Goal: Task Accomplishment & Management: Use online tool/utility

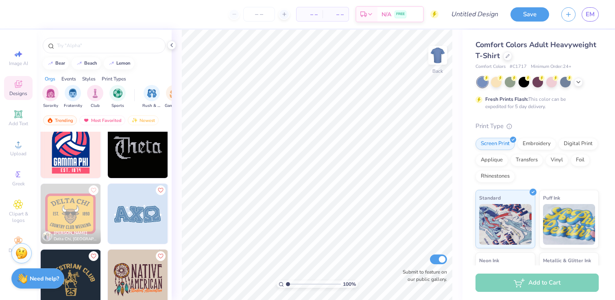
scroll to position [2861, 0]
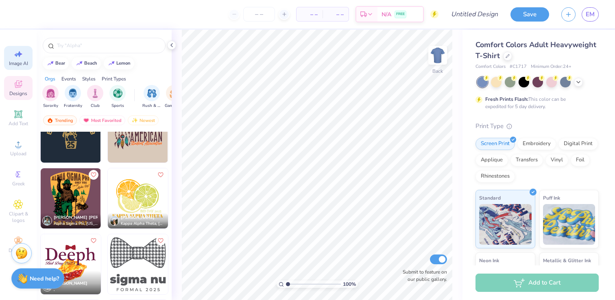
click at [21, 61] on span "Image AI" at bounding box center [18, 63] width 19 height 7
select select "4"
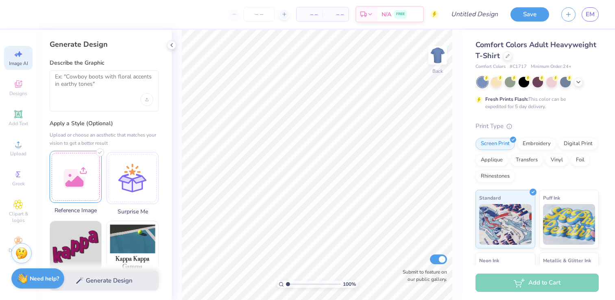
click at [77, 174] on div at bounding box center [76, 177] width 52 height 52
click at [17, 146] on circle at bounding box center [18, 147] width 4 height 4
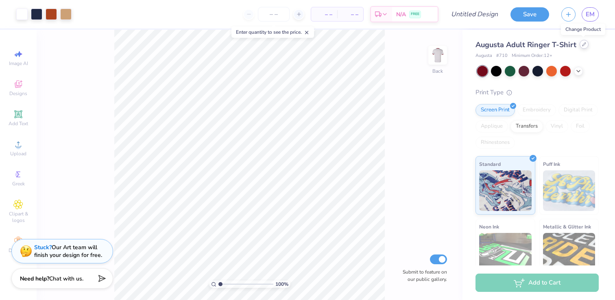
click at [583, 44] on icon at bounding box center [583, 44] width 3 height 3
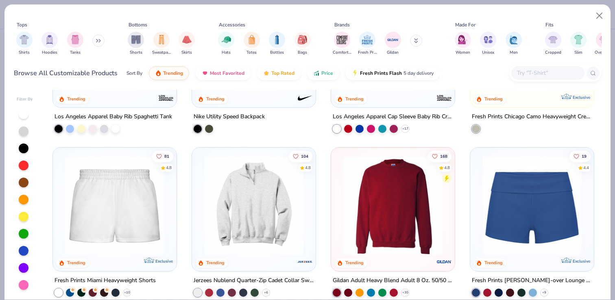
scroll to position [630, 0]
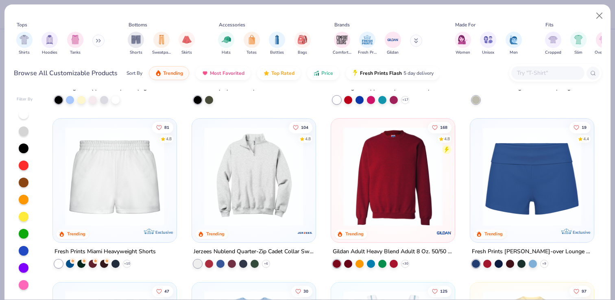
click at [415, 195] on img at bounding box center [392, 176] width 107 height 99
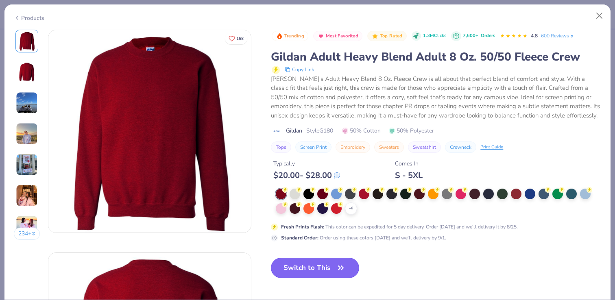
click at [327, 272] on button "Switch to This" at bounding box center [315, 268] width 88 height 20
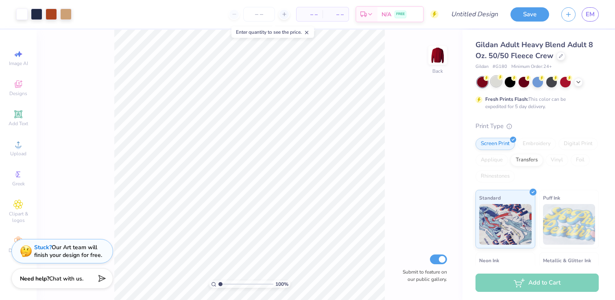
click at [496, 85] on div at bounding box center [496, 81] width 11 height 11
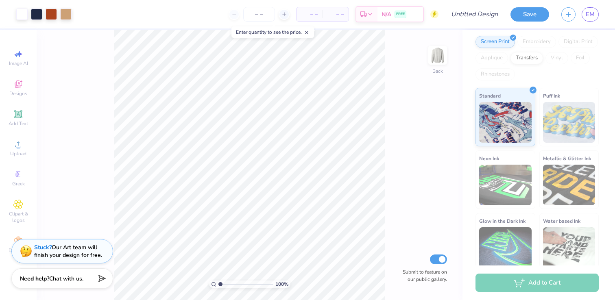
scroll to position [108, 0]
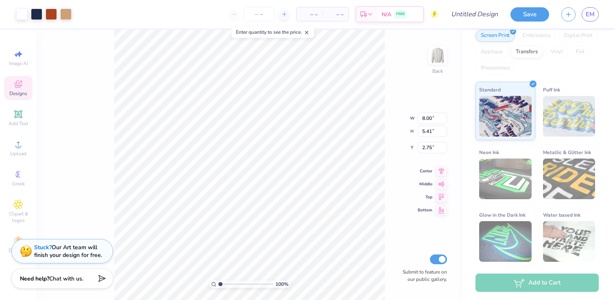
click at [29, 83] on div "Designs" at bounding box center [18, 88] width 28 height 24
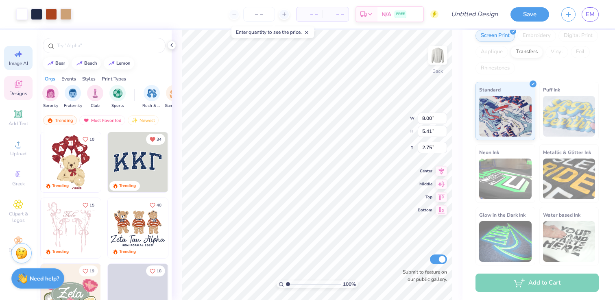
click at [26, 56] on div "Image AI" at bounding box center [18, 58] width 28 height 24
select select "4"
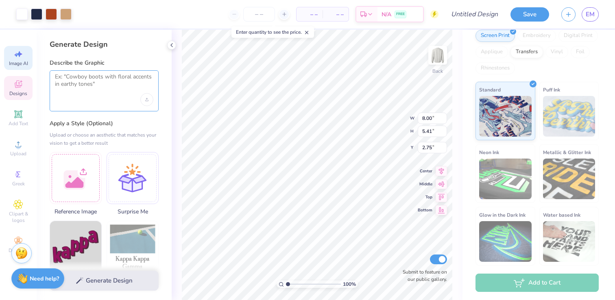
click at [117, 78] on textarea at bounding box center [104, 83] width 98 height 20
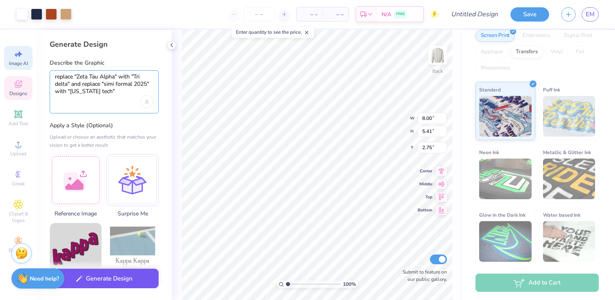
type textarea "replace "Zeta Tau Alpha" with "Tri delta" and replace "simi formal 2025" with "…"
click at [122, 279] on button "Generate Design" at bounding box center [104, 279] width 109 height 20
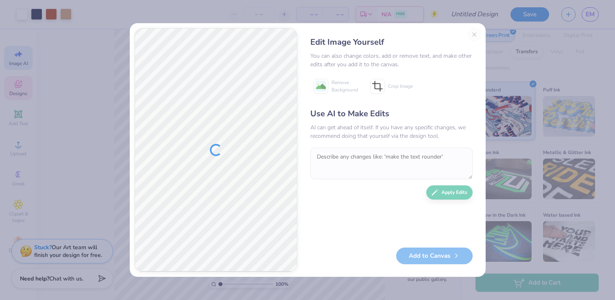
click at [473, 33] on div "Edit Image Yourself You can also change colors, add or remove text, and make ot…" at bounding box center [391, 150] width 178 height 244
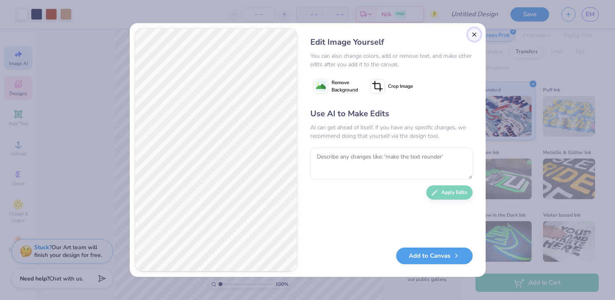
click at [475, 34] on button "Close" at bounding box center [473, 34] width 13 height 13
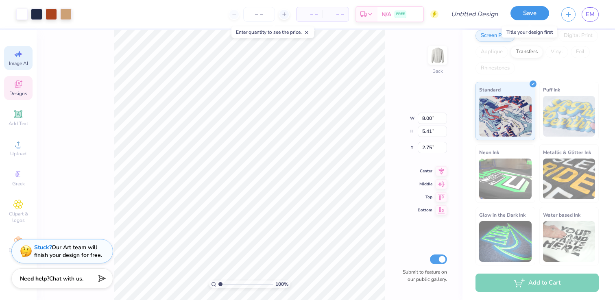
click at [528, 9] on button "Save" at bounding box center [529, 13] width 39 height 14
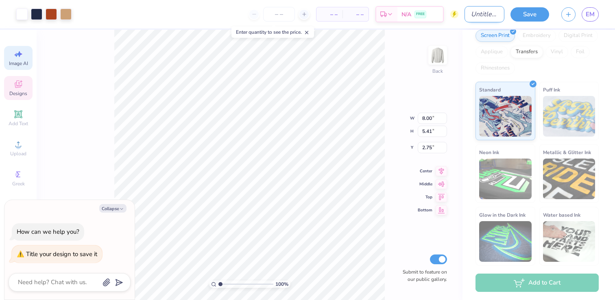
type textarea "x"
click at [484, 12] on input "Design Title" at bounding box center [484, 14] width 40 height 16
type input "b"
type textarea "x"
type input "be"
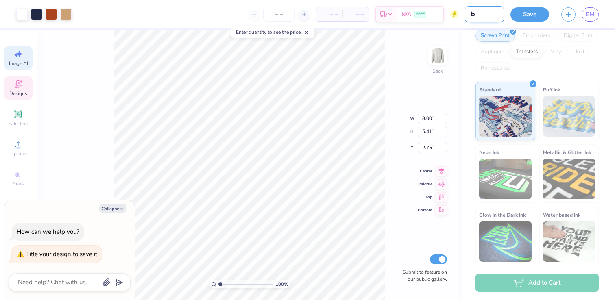
type textarea "x"
type input "bea"
type textarea "x"
type input "bear"
type textarea "x"
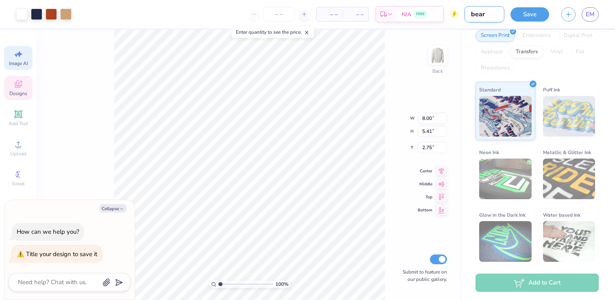
type input "bear"
type textarea "x"
type input "bear d"
type textarea "x"
type input "bear de"
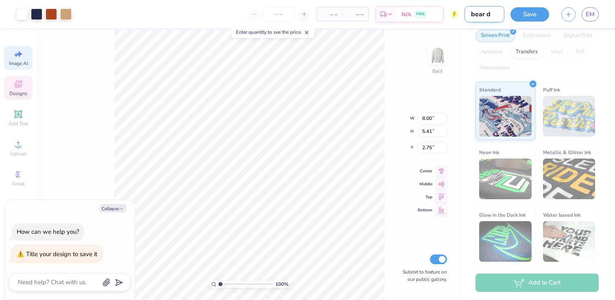
type textarea "x"
type input "bear des"
type textarea "x"
type input "bear desi"
type textarea "x"
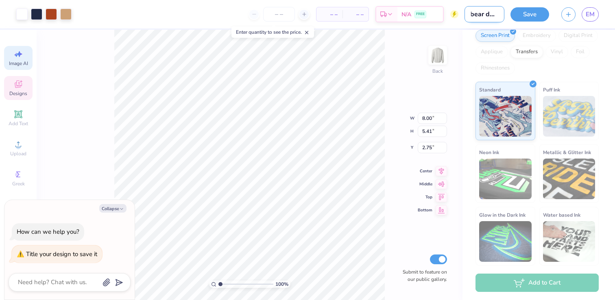
type input "bear desig"
type textarea "x"
type input "bear design"
type textarea "x"
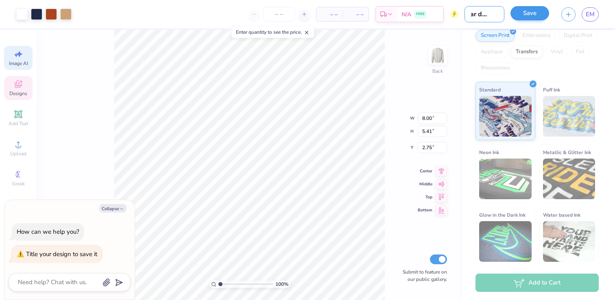
type input "bear design"
click at [544, 9] on button "Save" at bounding box center [529, 13] width 39 height 14
click at [593, 13] on span "EM" at bounding box center [589, 14] width 9 height 9
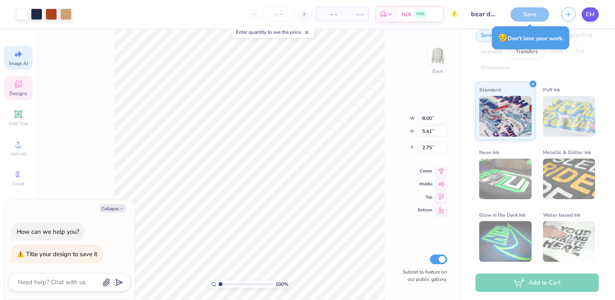
type textarea "x"
